Goal: Transaction & Acquisition: Purchase product/service

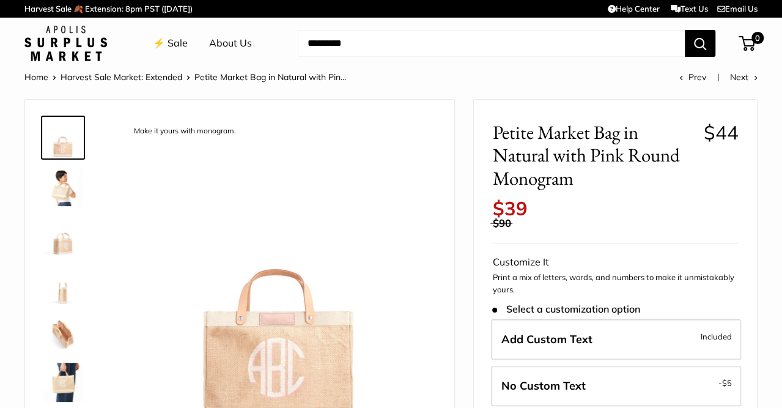
click at [229, 46] on link "About Us" at bounding box center [230, 43] width 43 height 18
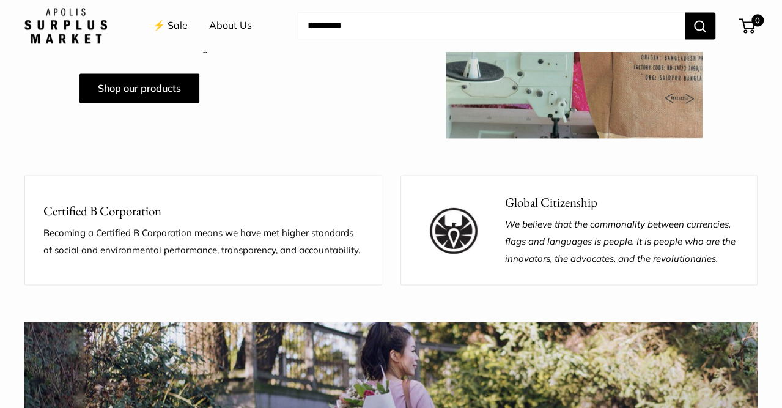
scroll to position [1025, 0]
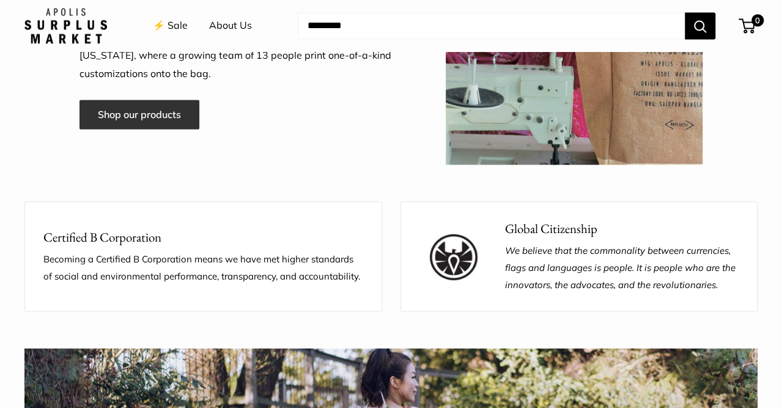
click at [182, 115] on link "Shop our products" at bounding box center [139, 114] width 120 height 29
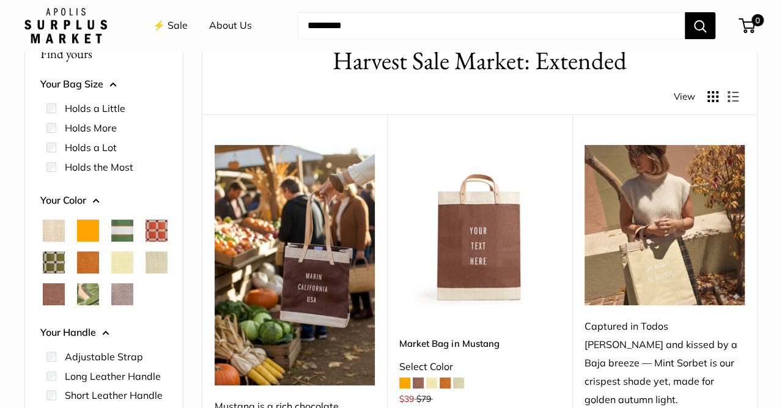
scroll to position [63, 0]
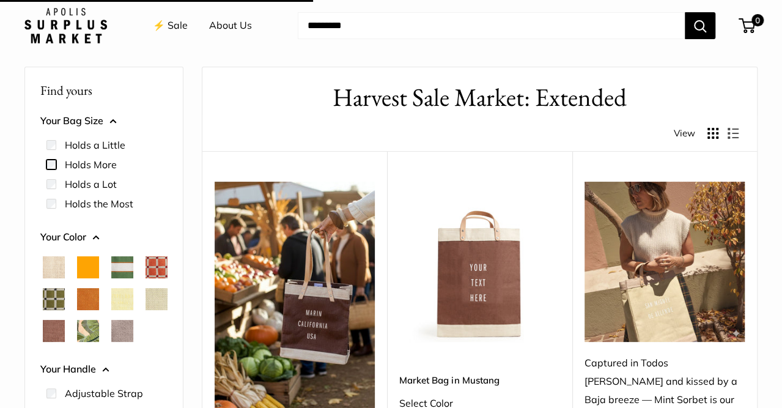
scroll to position [32, 0]
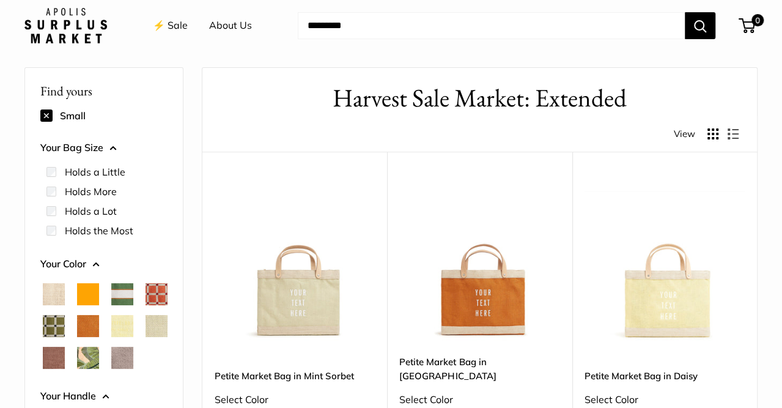
click at [127, 298] on span "Court Green" at bounding box center [122, 294] width 22 height 22
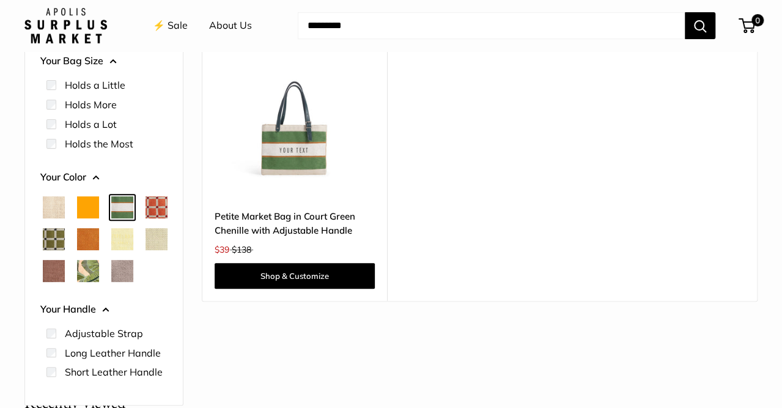
scroll to position [175, 0]
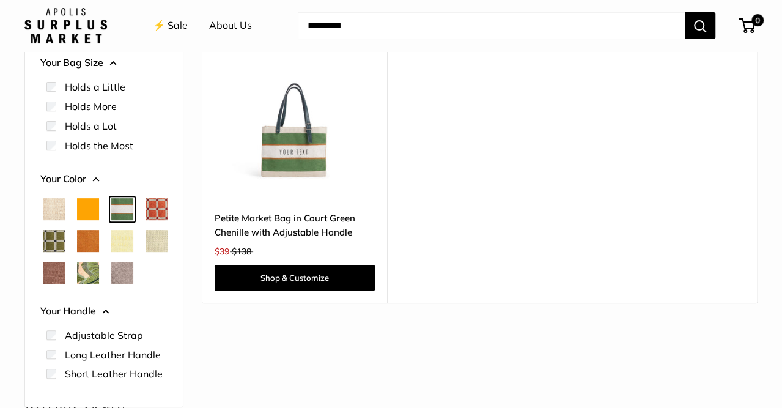
click at [55, 207] on span "Natural" at bounding box center [54, 209] width 22 height 22
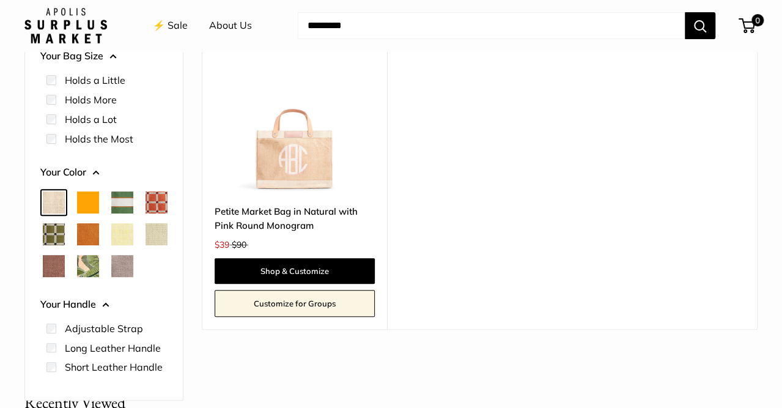
scroll to position [184, 0]
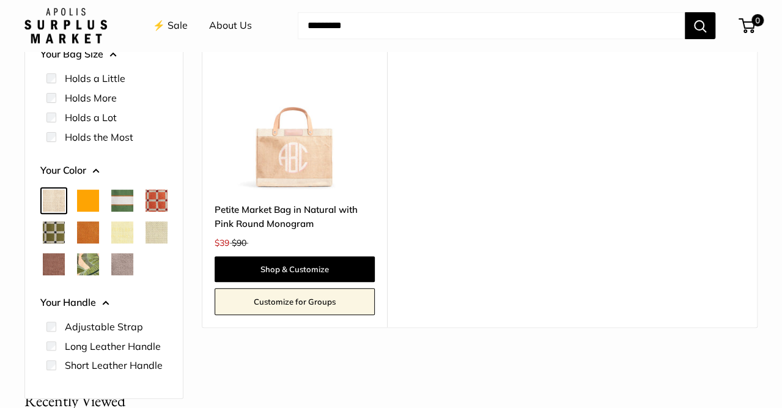
click at [95, 201] on span "Orange" at bounding box center [88, 201] width 22 height 22
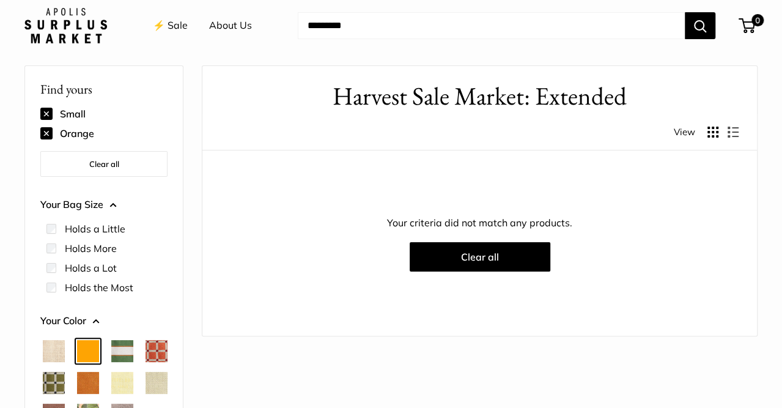
scroll to position [32, 0]
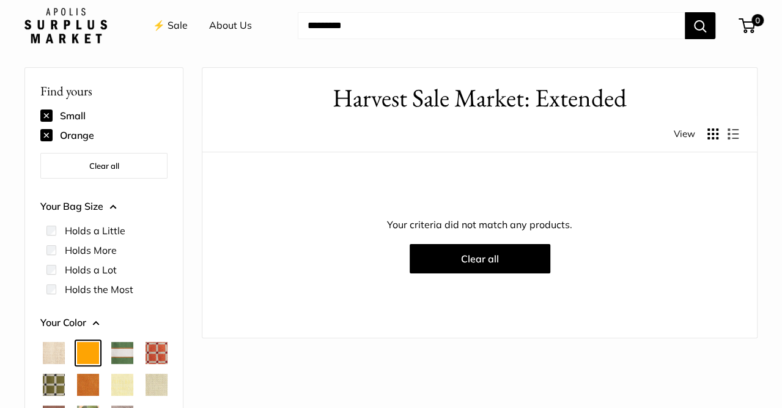
click at [131, 345] on span "Court Green" at bounding box center [122, 353] width 22 height 22
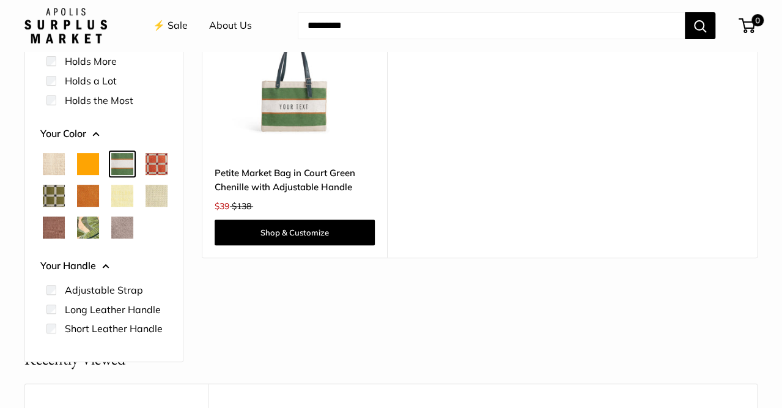
scroll to position [223, 0]
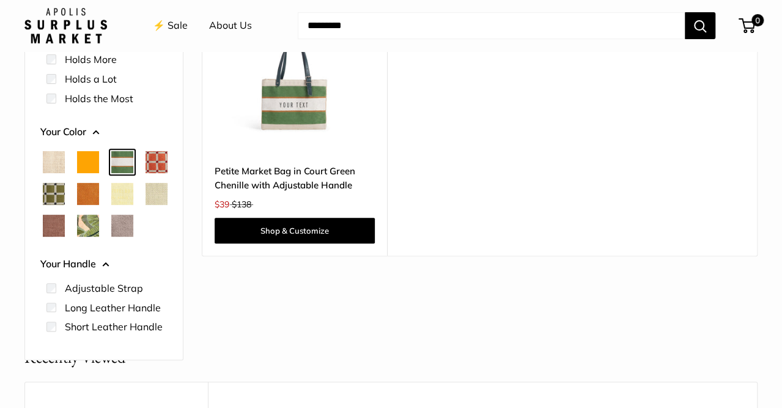
click at [768, 167] on div "Home Harvest Sale Market: Extended Find yours Small Court Green Clear all Your …" at bounding box center [391, 66] width 782 height 438
click at [0, 0] on img at bounding box center [0, 0] width 0 height 0
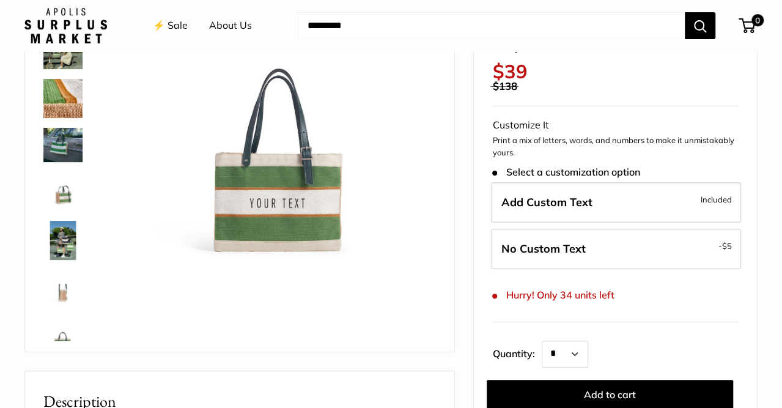
scroll to position [164, 0]
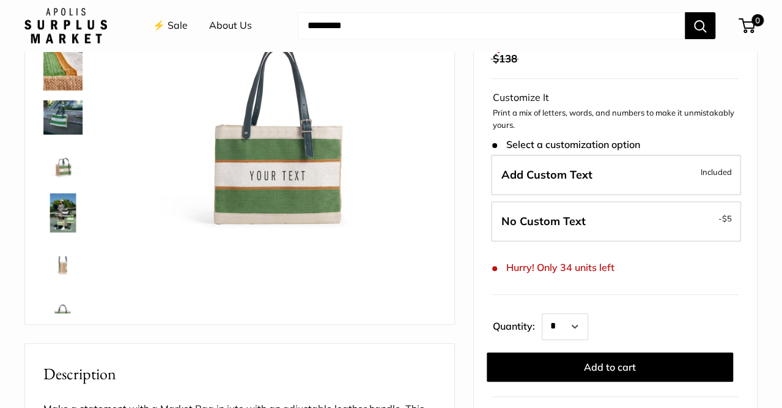
click at [67, 266] on img at bounding box center [62, 261] width 39 height 39
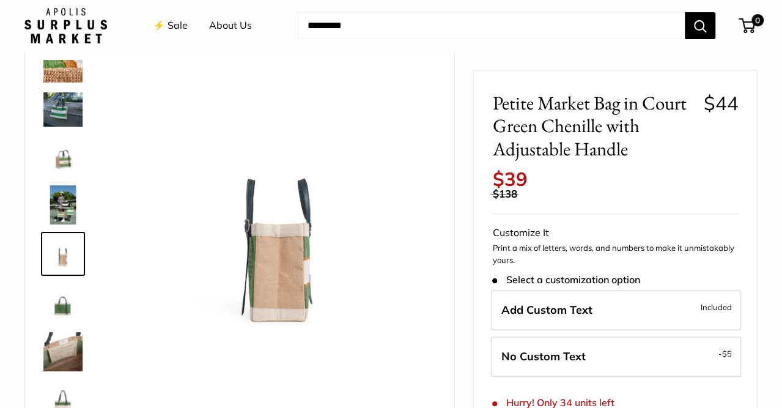
scroll to position [0, 0]
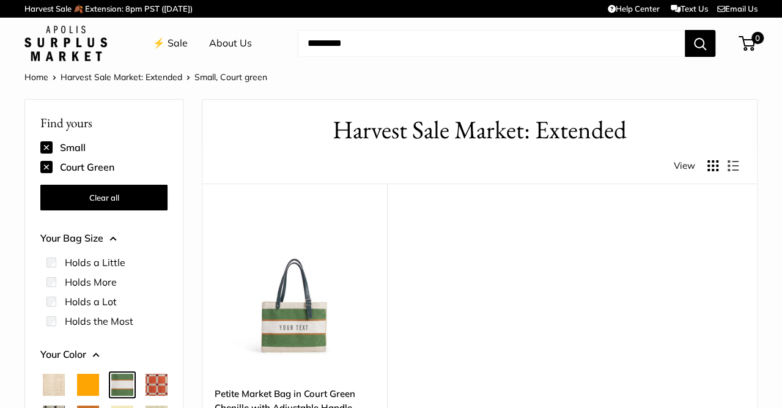
click at [104, 199] on button "Clear all" at bounding box center [103, 198] width 127 height 26
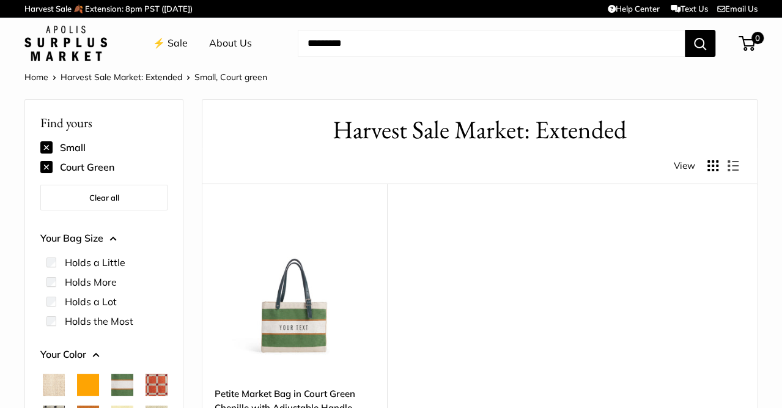
click at [26, 76] on link "Home" at bounding box center [36, 77] width 24 height 11
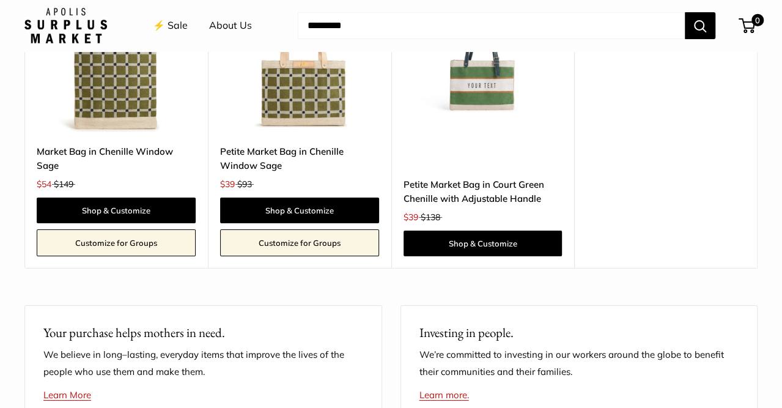
scroll to position [2341, 0]
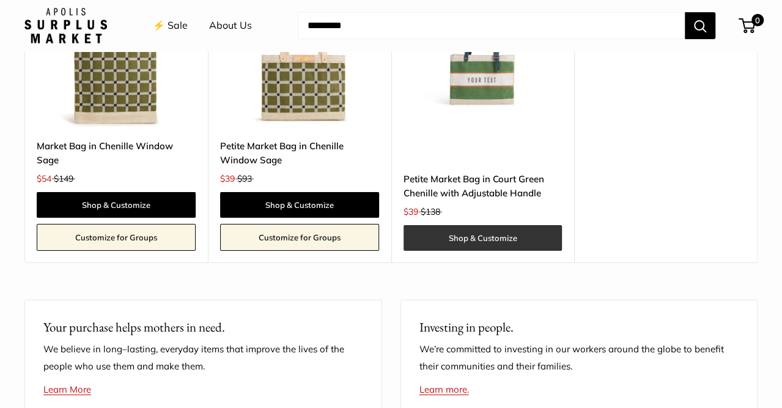
click at [483, 227] on link "Shop & Customize" at bounding box center [482, 238] width 159 height 26
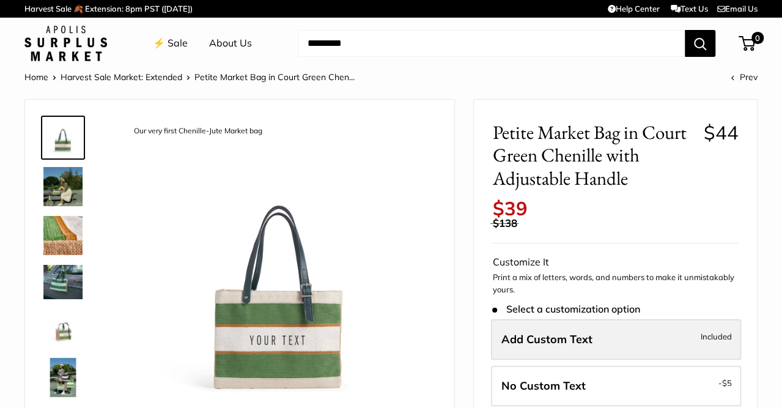
click at [709, 339] on span "Included" at bounding box center [716, 336] width 31 height 15
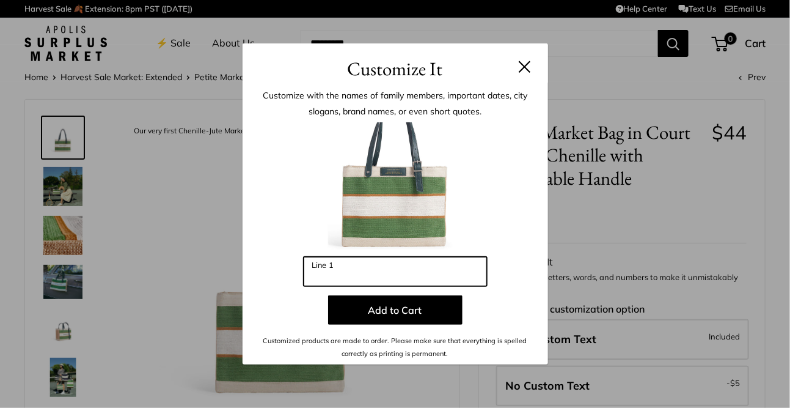
drag, startPoint x: 391, startPoint y: 276, endPoint x: 323, endPoint y: 273, distance: 68.5
click at [323, 273] on input "Line 1" at bounding box center [395, 271] width 183 height 29
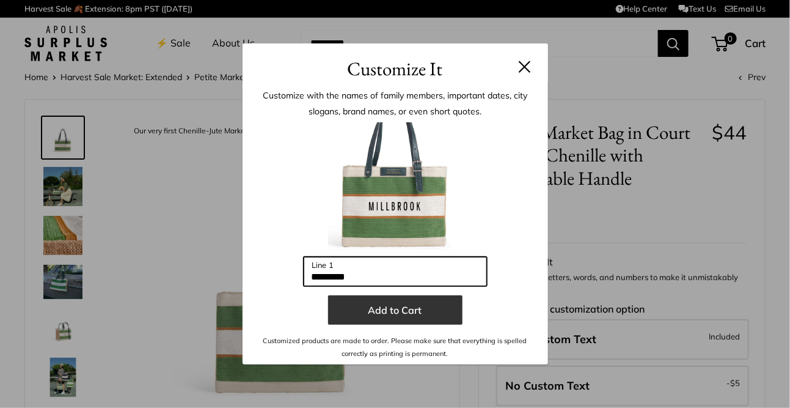
type input "*********"
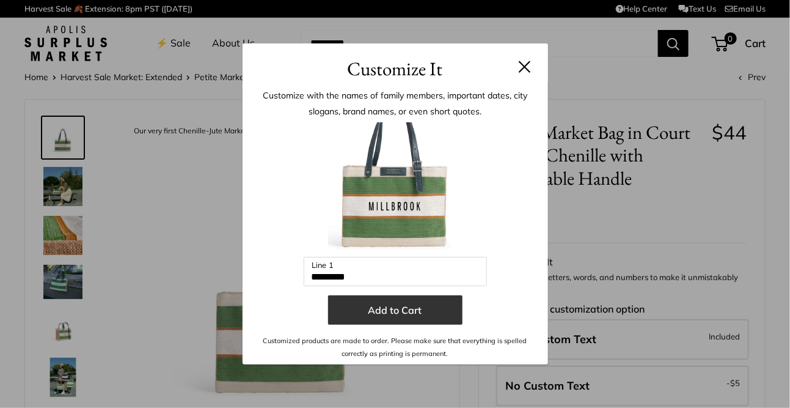
click at [419, 307] on button "Add to Cart" at bounding box center [395, 309] width 134 height 29
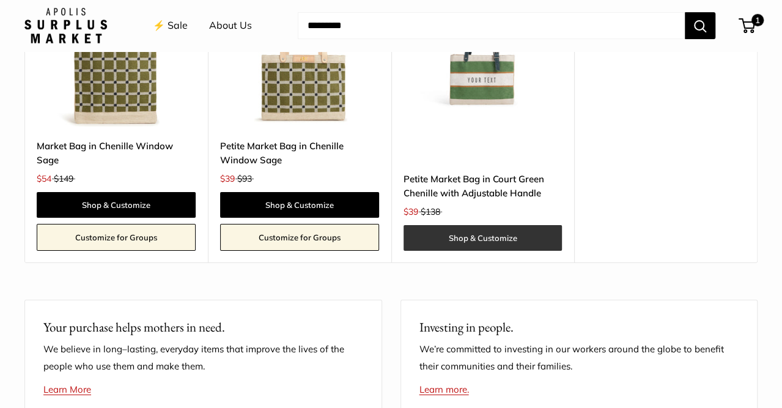
click at [507, 225] on link "Shop & Customize" at bounding box center [482, 238] width 159 height 26
click at [481, 225] on link "Shop & Customize" at bounding box center [482, 238] width 159 height 26
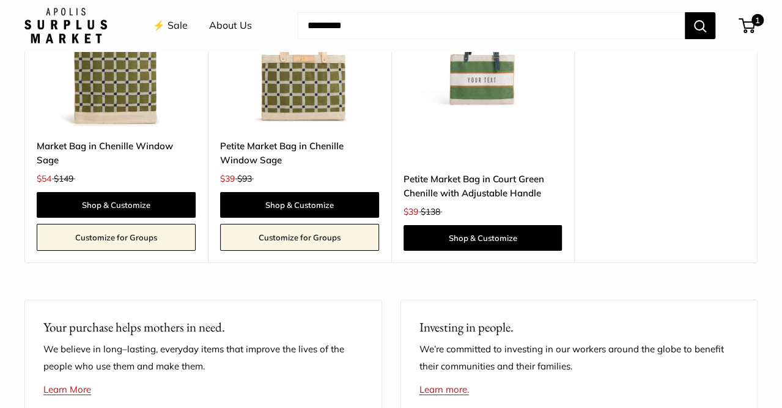
click at [0, 0] on img at bounding box center [0, 0] width 0 height 0
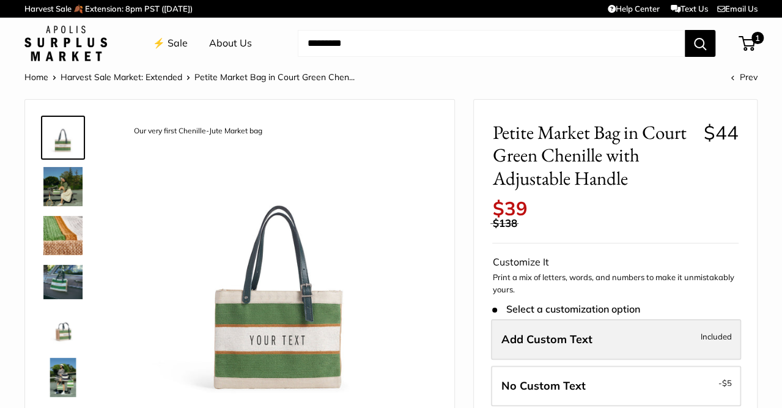
click at [623, 345] on label "Add Custom Text Included" at bounding box center [616, 339] width 250 height 40
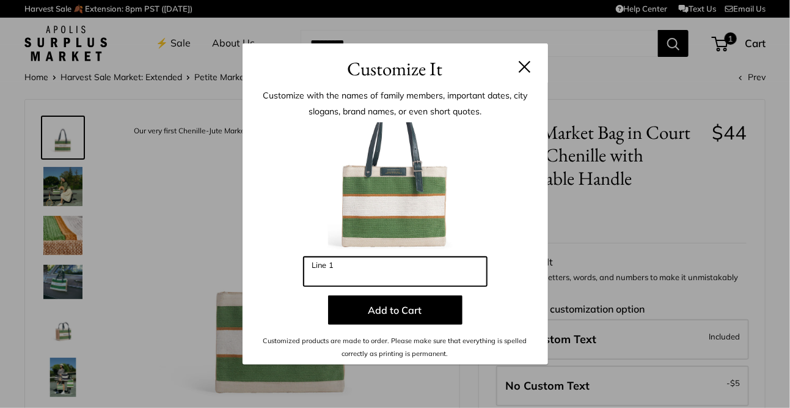
drag, startPoint x: 370, startPoint y: 275, endPoint x: 316, endPoint y: 277, distance: 53.8
click at [316, 277] on input "Line 1" at bounding box center [395, 271] width 183 height 29
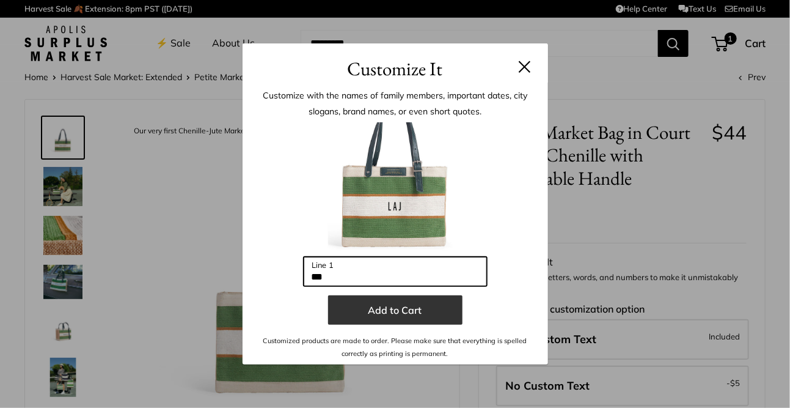
type input "***"
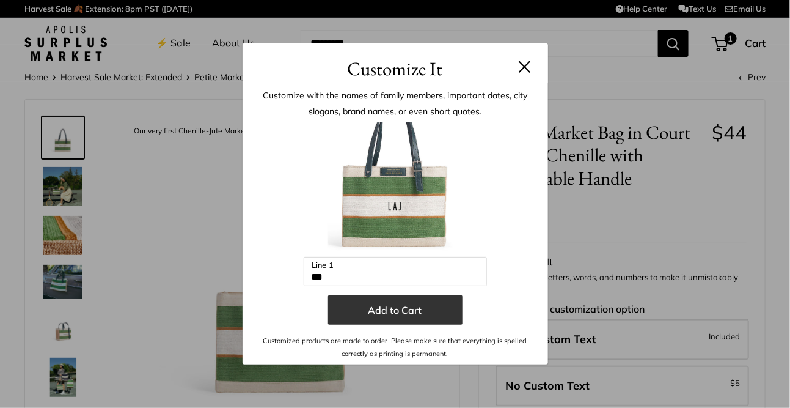
click at [396, 315] on button "Add to Cart" at bounding box center [395, 309] width 134 height 29
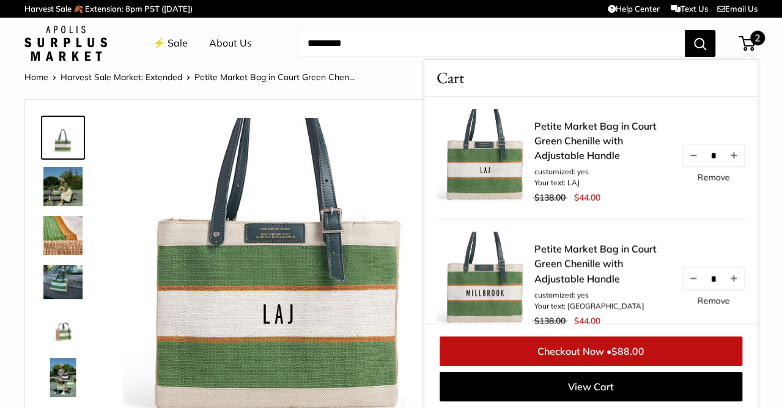
click at [697, 301] on link "Remove" at bounding box center [713, 300] width 32 height 9
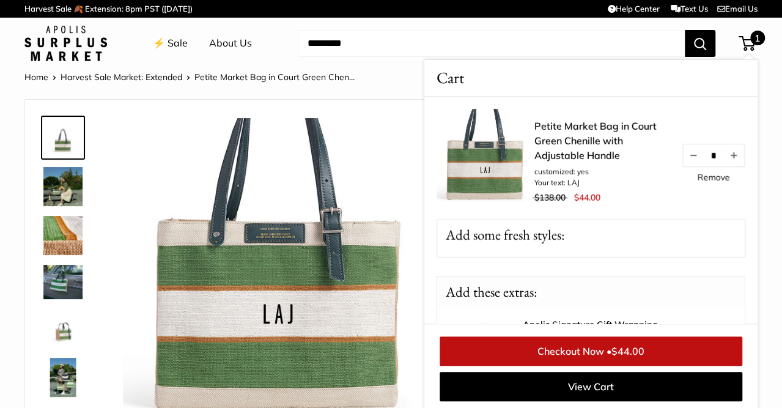
click at [575, 255] on div at bounding box center [590, 254] width 307 height 6
click at [596, 302] on div "Add these extras: Apolis Signature Gift Wrapping Add a beautiful cloth bag for …" at bounding box center [590, 384] width 309 height 216
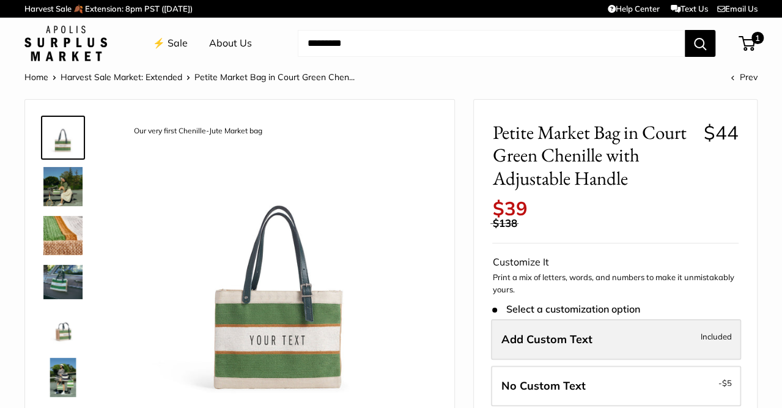
click at [536, 332] on span "Add Custom Text" at bounding box center [546, 339] width 91 height 14
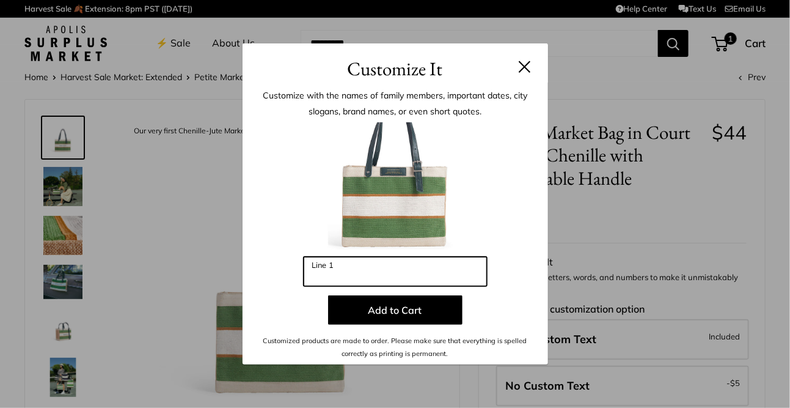
click at [438, 265] on input "Line 1" at bounding box center [395, 271] width 183 height 29
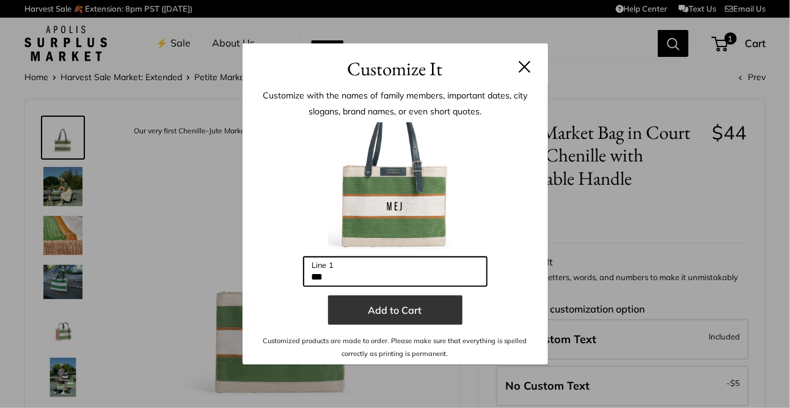
type input "***"
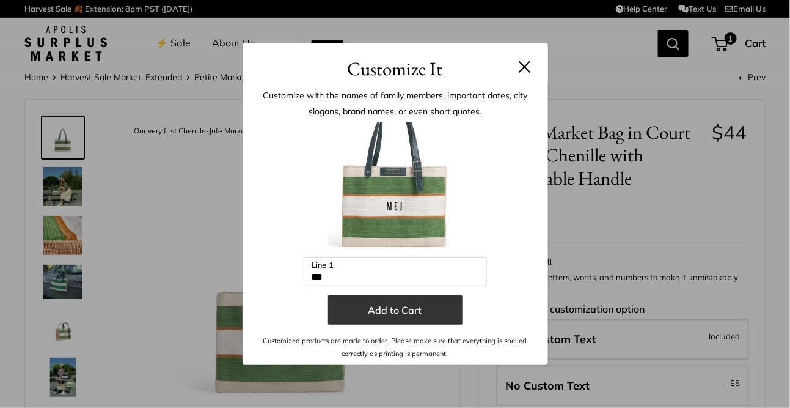
click at [412, 306] on button "Add to Cart" at bounding box center [395, 309] width 134 height 29
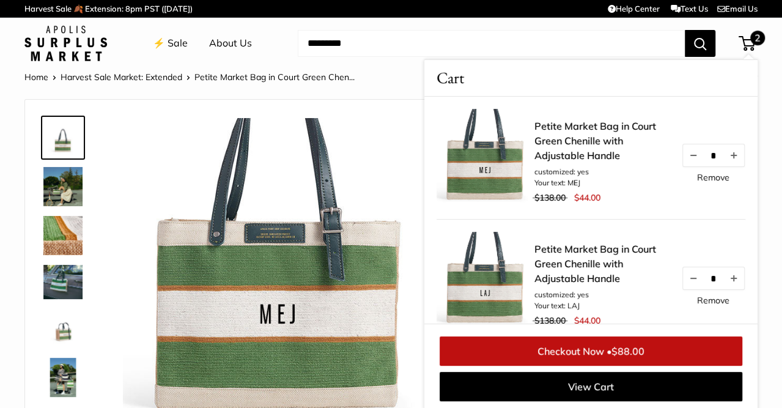
click at [697, 300] on link "Remove" at bounding box center [713, 300] width 32 height 9
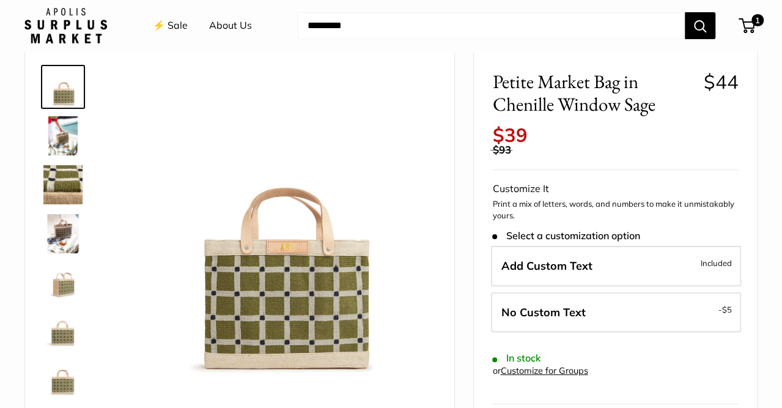
scroll to position [78, 0]
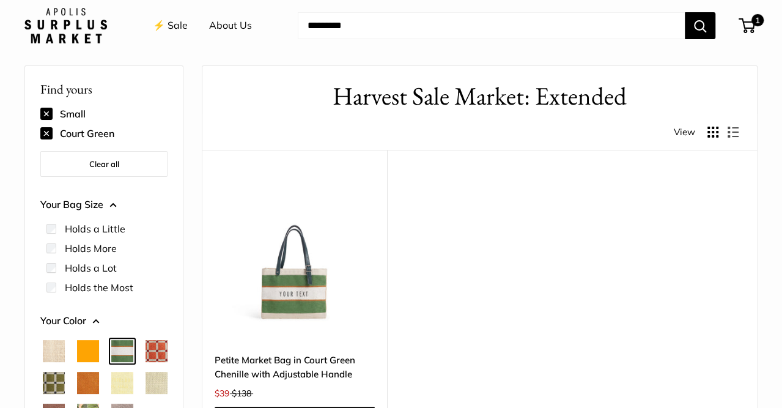
scroll to position [32, 0]
